Goal: Transaction & Acquisition: Purchase product/service

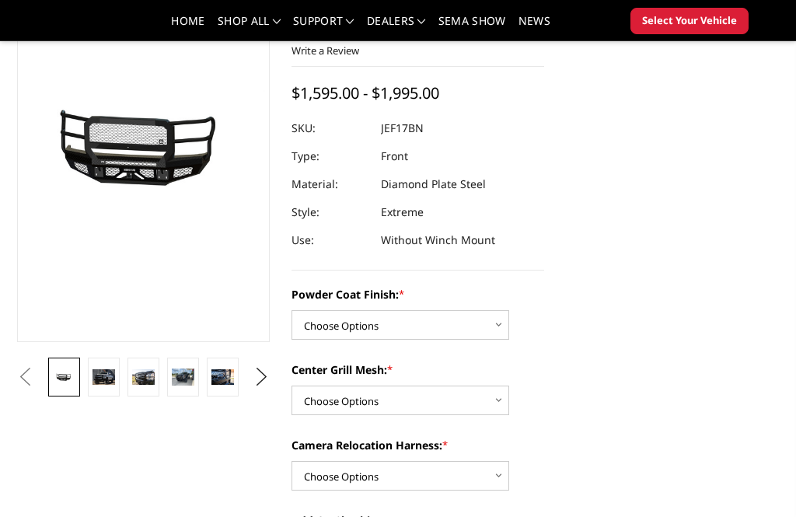
click at [180, 374] on img at bounding box center [183, 376] width 23 height 17
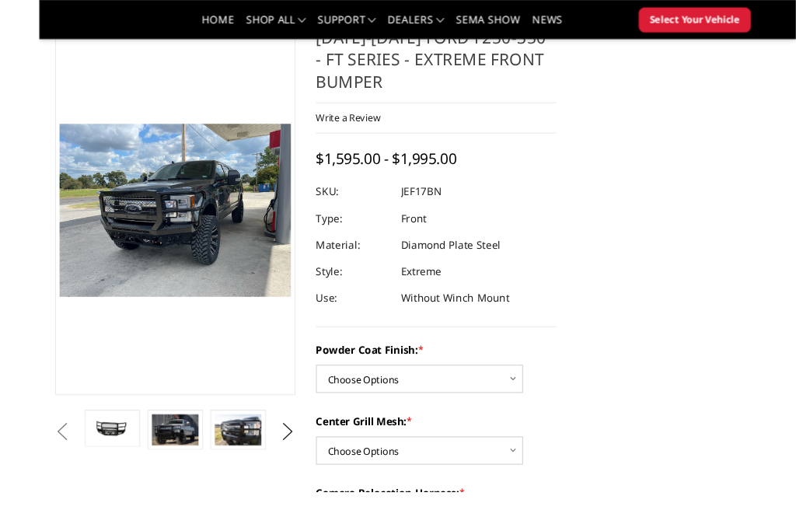
scroll to position [99, 0]
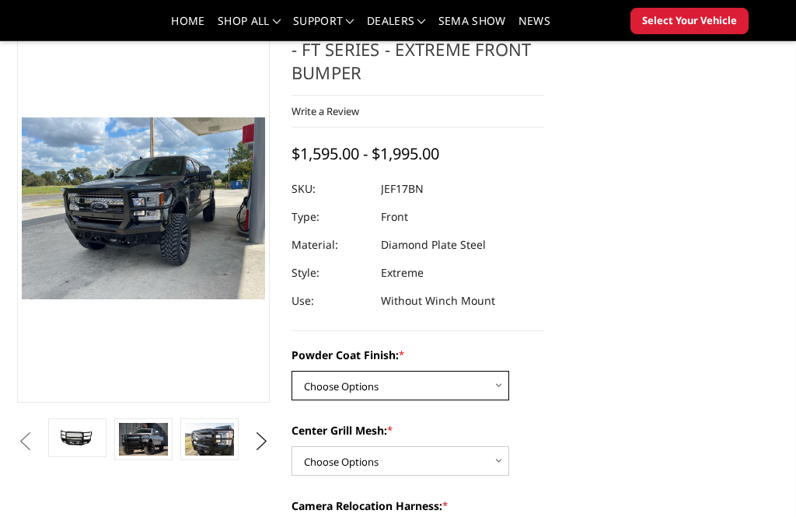
click at [497, 383] on select "Choose Options Bare Metal Gloss Black Powder Coat Textured Black Powder Coat" at bounding box center [400, 386] width 218 height 30
select select "3223"
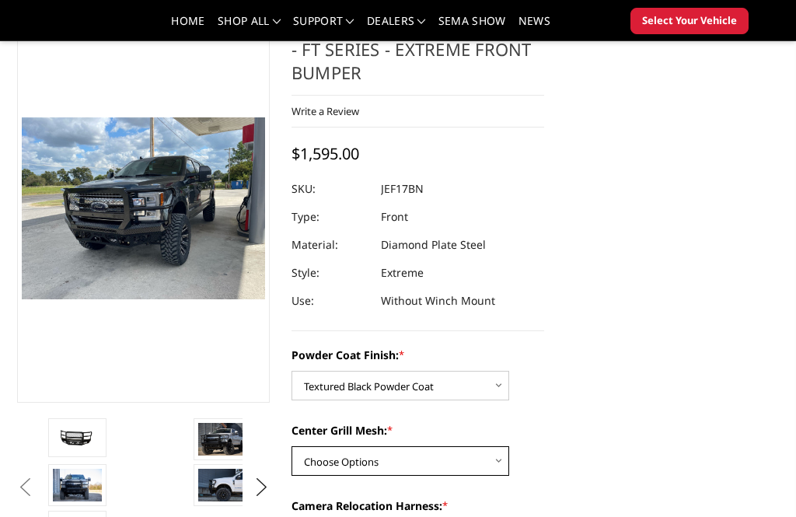
click at [449, 455] on select "Choose Options WITH Expanded Metal in Center Grill WITHOUT Expanded Metal in Ce…" at bounding box center [400, 461] width 218 height 30
select select "3224"
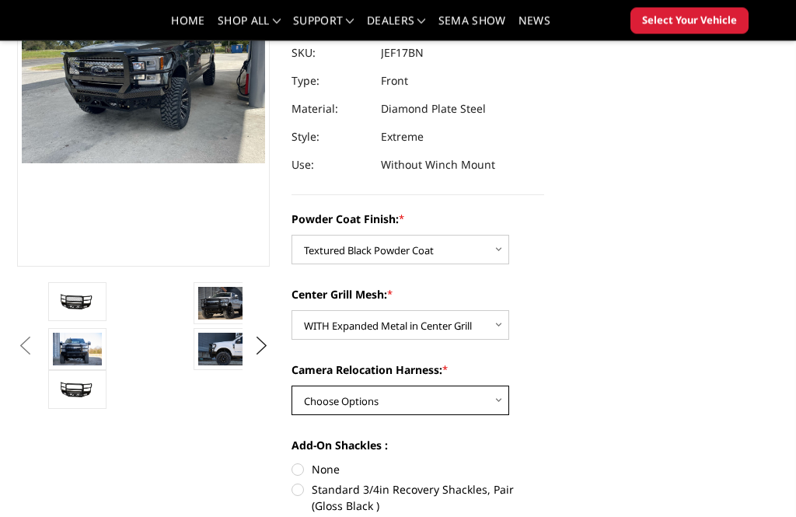
click at [467, 394] on select "Choose Options WITH Camera Relocation Harness WITHOUT Camera Relocation Harness" at bounding box center [400, 401] width 218 height 30
select select "3226"
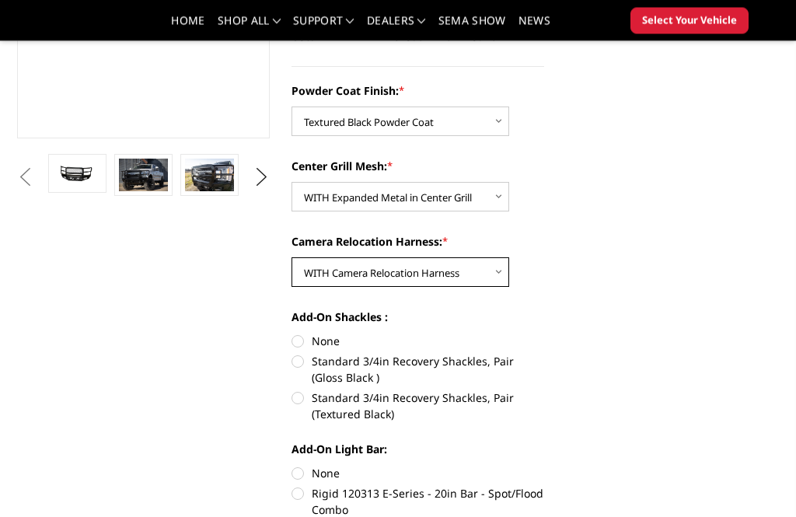
scroll to position [370, 0]
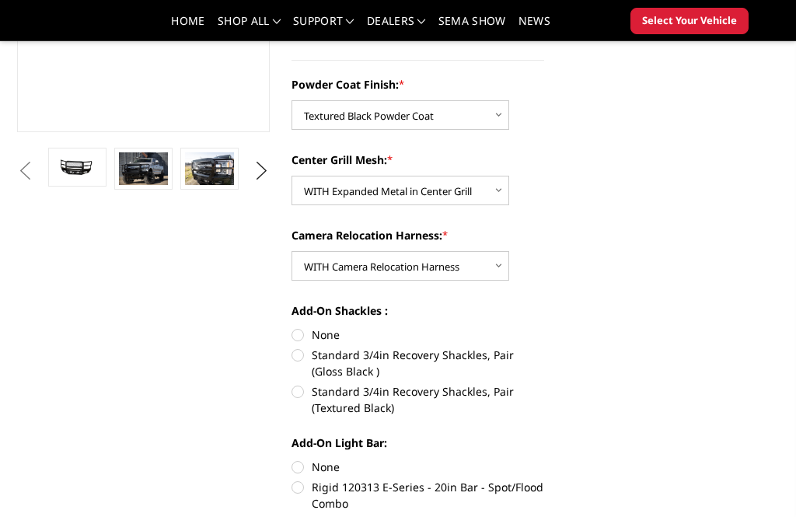
click at [295, 337] on label "None" at bounding box center [417, 334] width 253 height 16
click at [292, 327] on input "None" at bounding box center [291, 326] width 1 height 1
radio input "true"
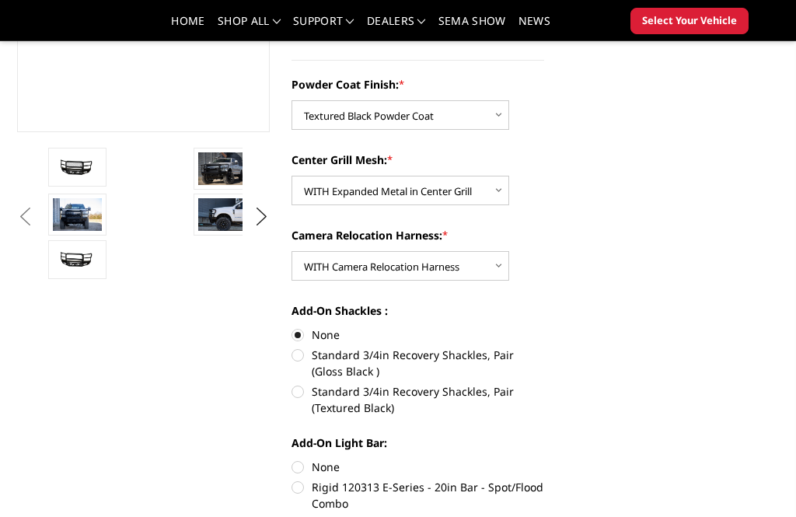
click at [223, 177] on img at bounding box center [222, 168] width 49 height 33
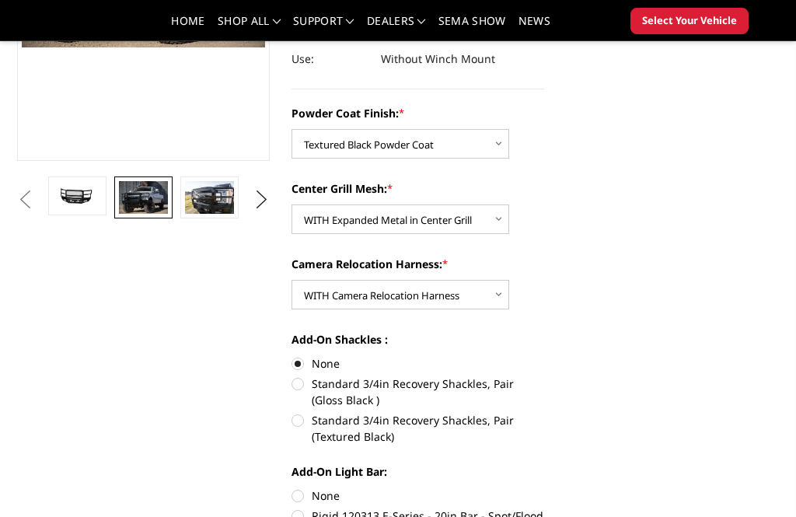
scroll to position [451, 0]
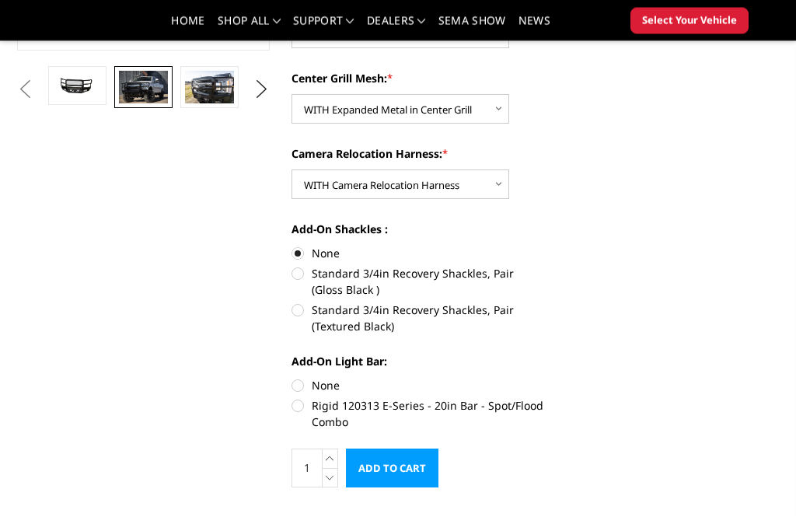
click at [299, 407] on label "Rigid 120313 E-Series - 20in Bar - Spot/Flood Combo" at bounding box center [417, 414] width 253 height 33
click at [544, 379] on input "Rigid 120313 E-Series - 20in Bar - Spot/Flood Combo" at bounding box center [544, 378] width 1 height 1
radio input "true"
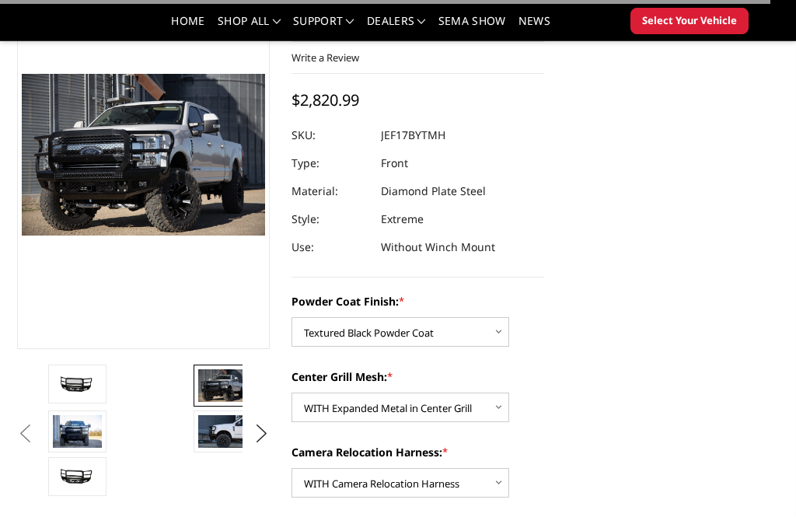
scroll to position [0, 0]
